Goal: Go to known website: Go to known website

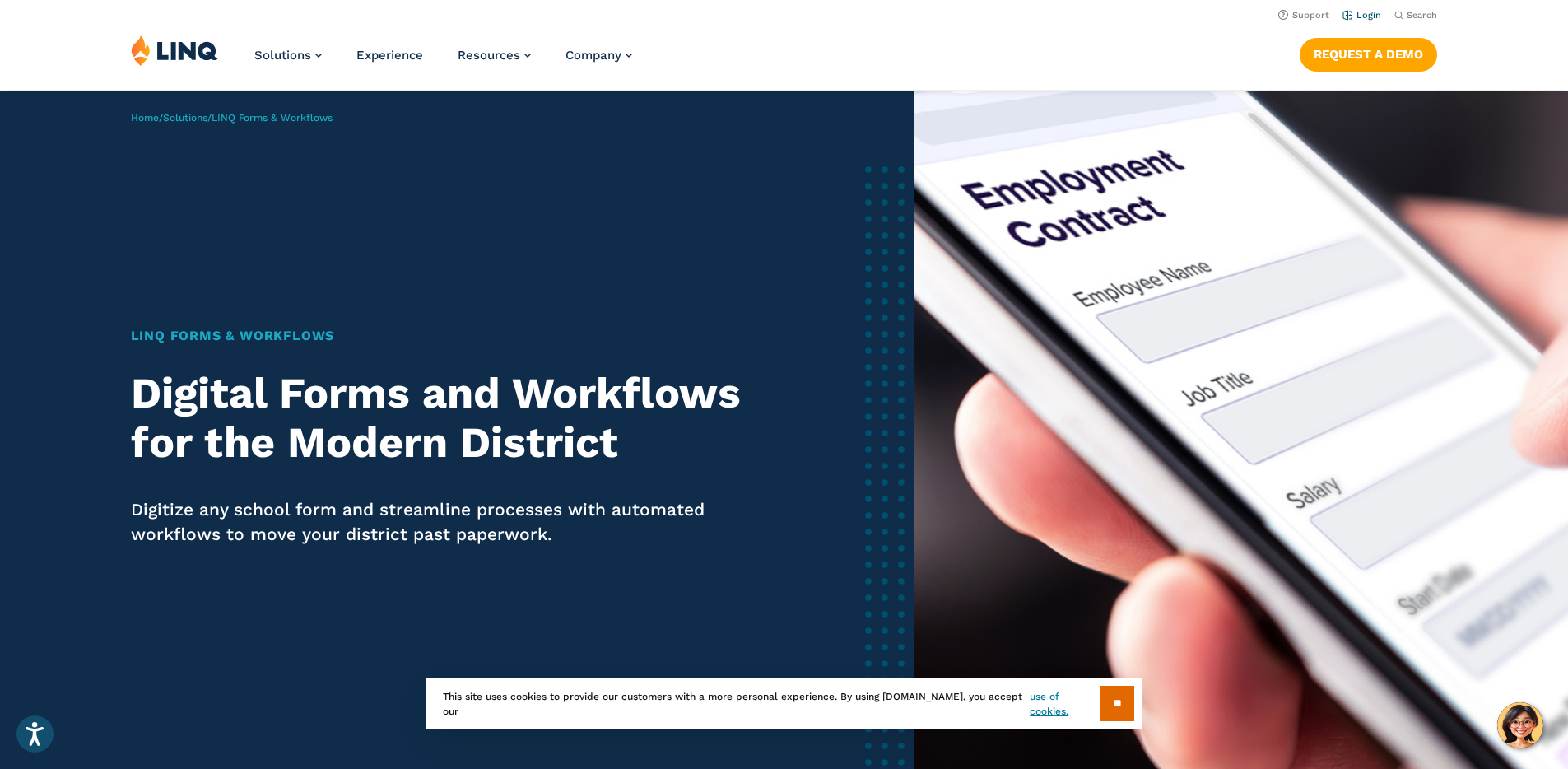
click at [1352, 14] on link "Login" at bounding box center [1361, 14] width 39 height 10
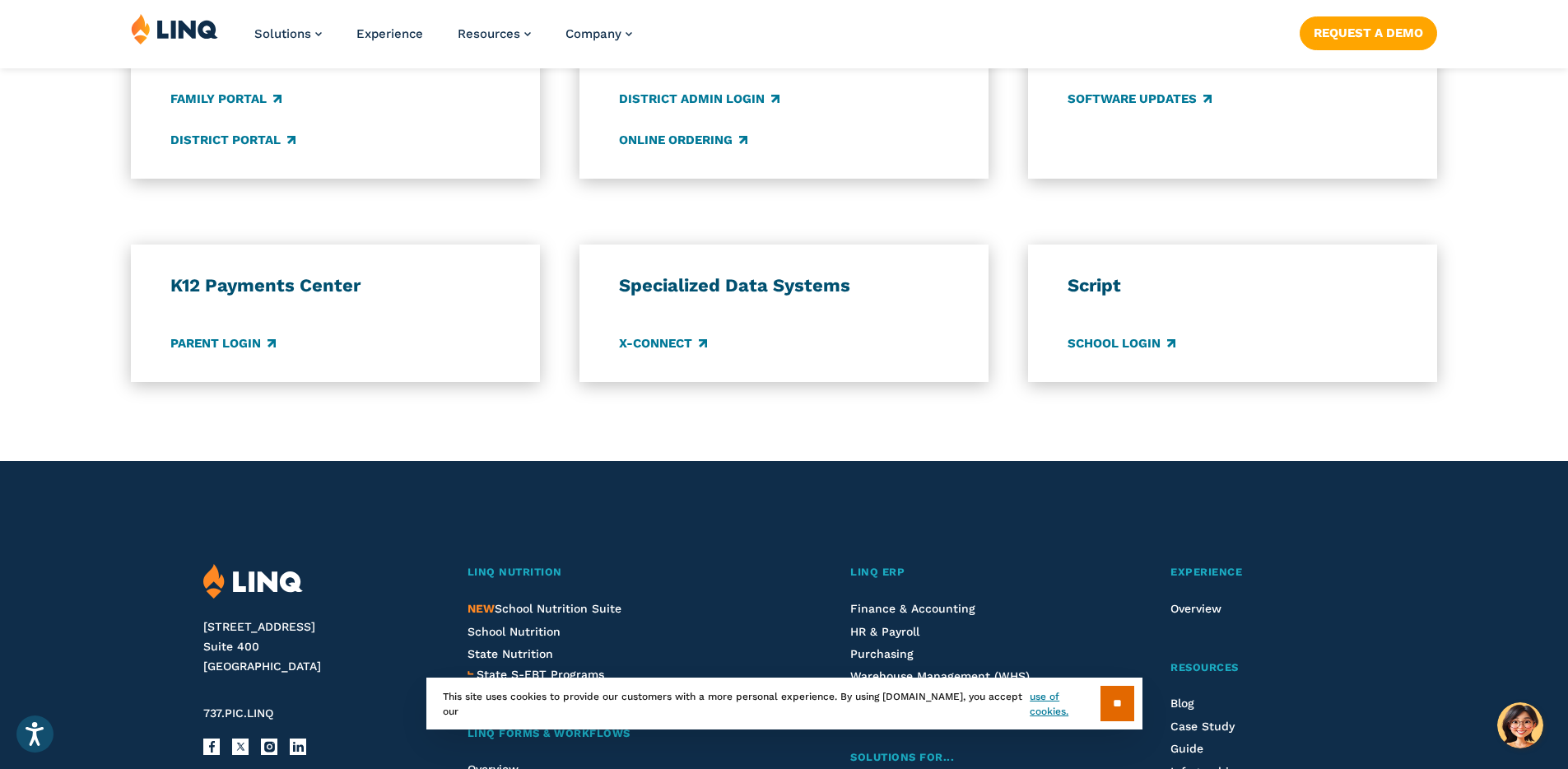
scroll to position [1334, 0]
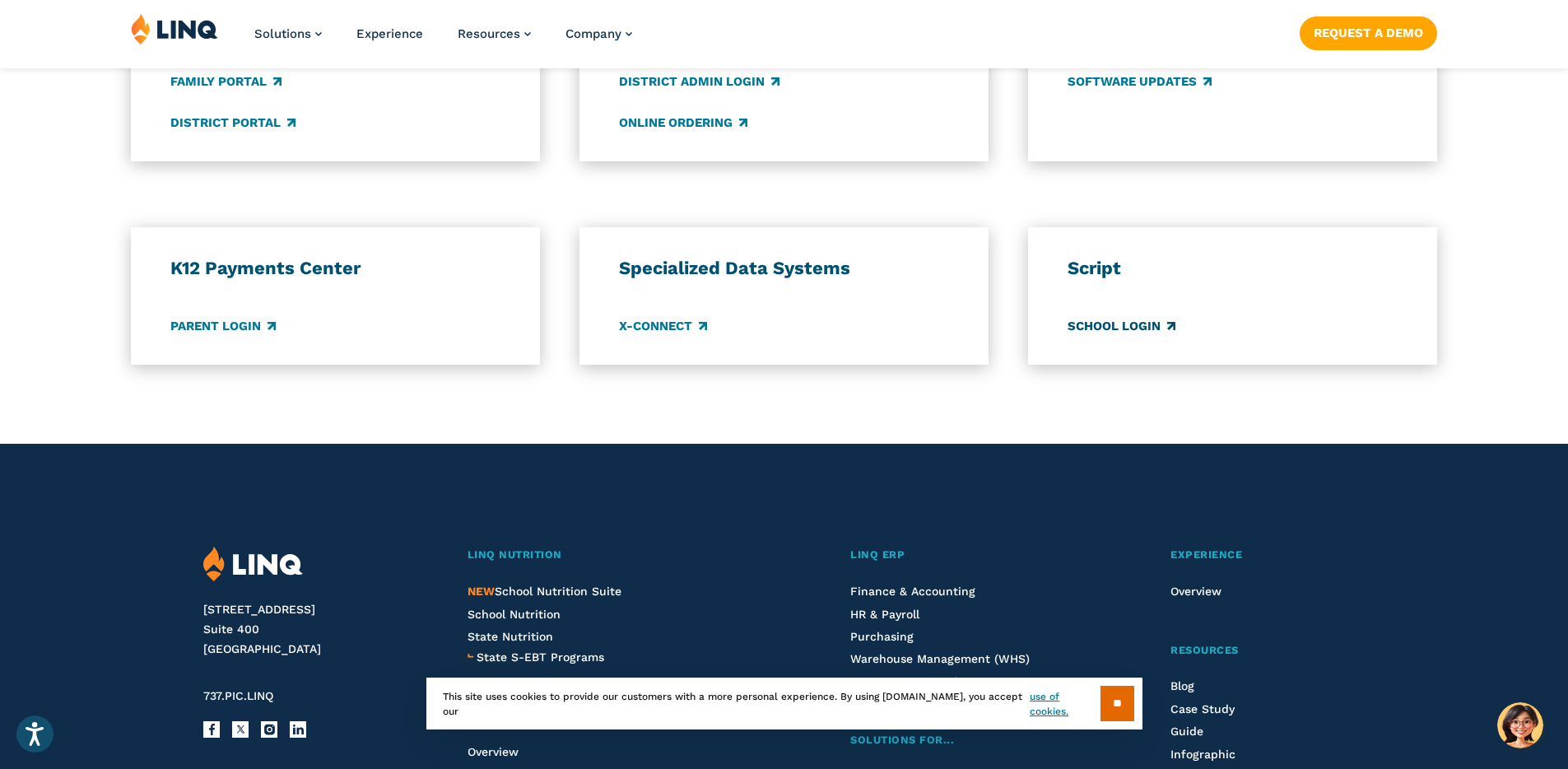
click at [1128, 326] on link "School Login" at bounding box center [1121, 326] width 108 height 18
